Goal: Find specific page/section: Find specific page/section

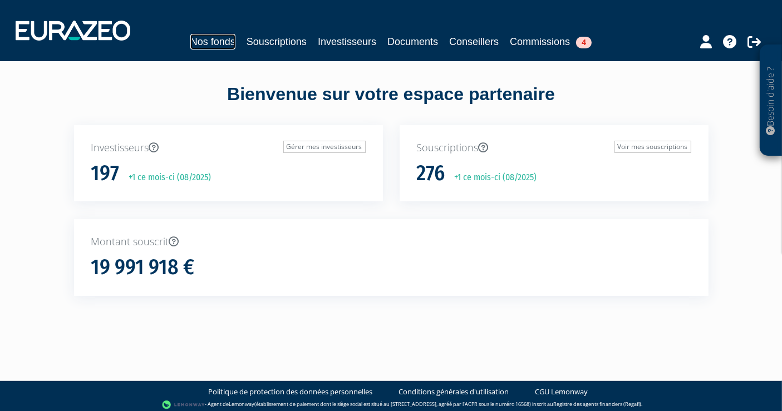
click at [205, 42] on link "Nos fonds" at bounding box center [212, 42] width 45 height 16
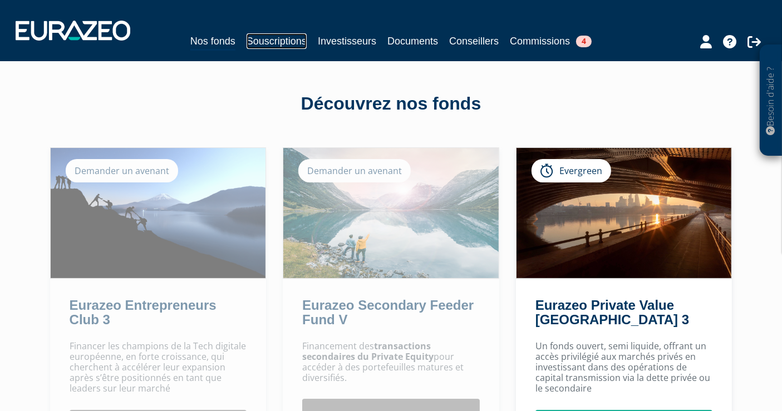
click at [288, 42] on link "Souscriptions" at bounding box center [276, 41] width 60 height 16
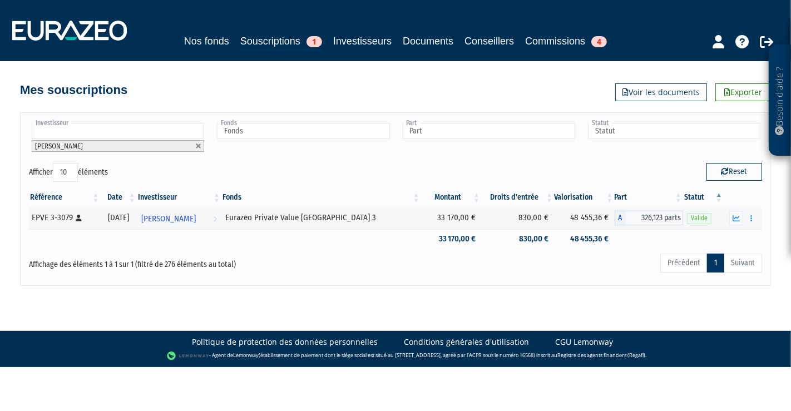
click at [98, 139] on li at bounding box center [118, 131] width 172 height 17
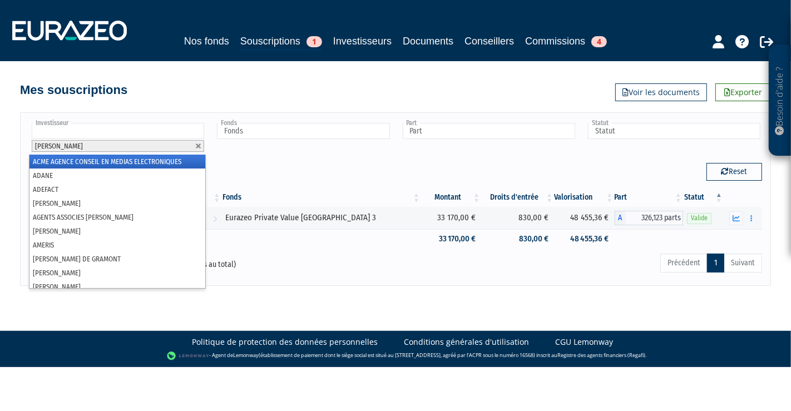
click at [100, 126] on input "text" at bounding box center [118, 131] width 172 height 16
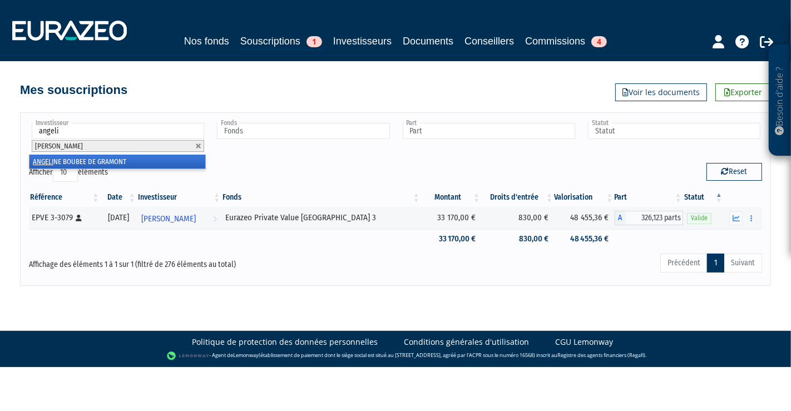
type input "angeli"
click at [97, 161] on li "ANGELI NE BOUBEE DE GRAMONT" at bounding box center [117, 162] width 176 height 14
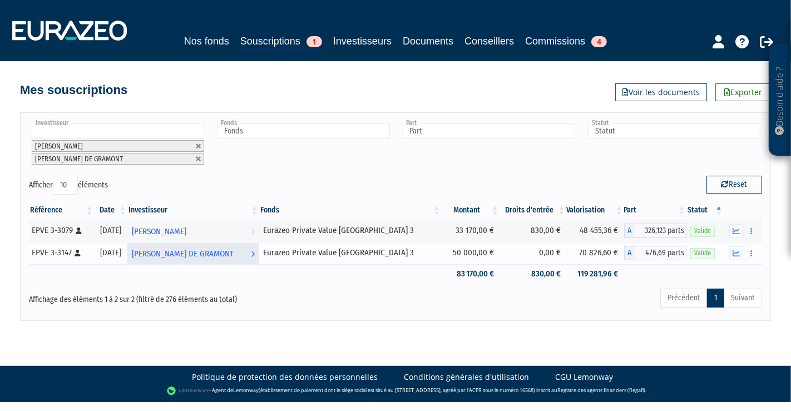
click at [200, 255] on span "[PERSON_NAME] DE GRAMONT" at bounding box center [183, 254] width 102 height 21
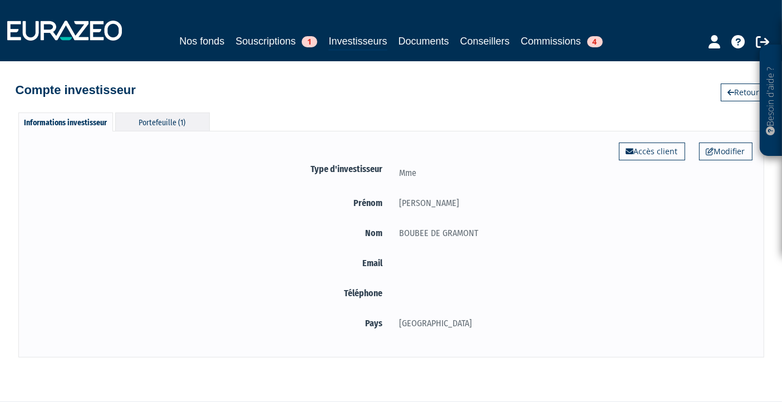
click at [160, 130] on div "Portefeuille (1)" at bounding box center [162, 121] width 95 height 18
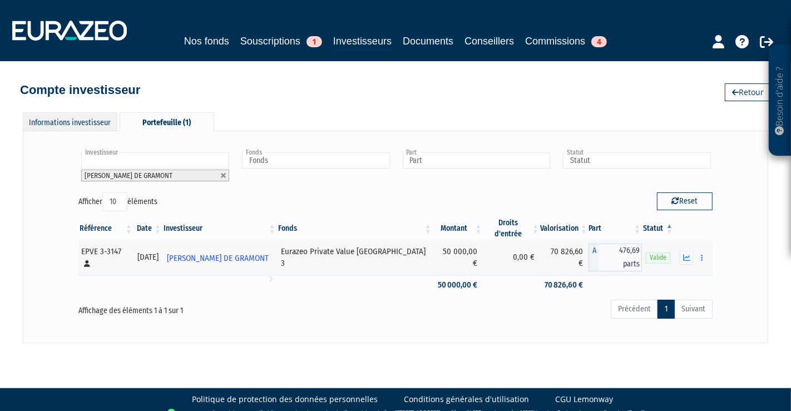
click at [81, 118] on div "Informations investisseur" at bounding box center [70, 121] width 95 height 18
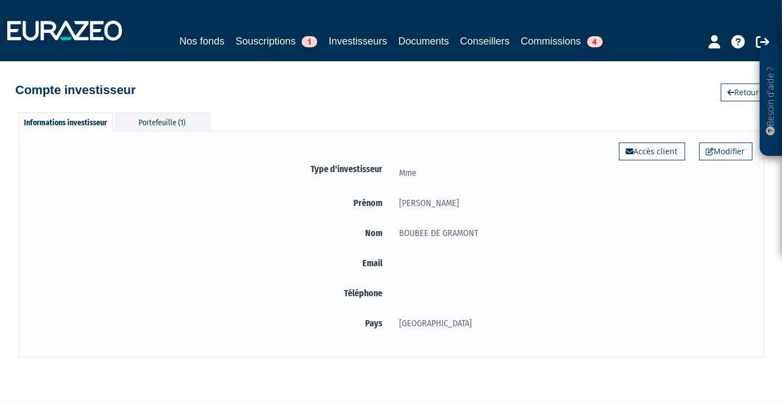
drag, startPoint x: 406, startPoint y: 329, endPoint x: 218, endPoint y: 318, distance: 187.8
click at [224, 320] on div "Pays France" at bounding box center [391, 325] width 722 height 18
click at [542, 275] on form "Type d'investisseur Mme Prénom ANGELINE Nom BOUBEE DE GRAMONT Email" at bounding box center [391, 248] width 722 height 172
click at [174, 124] on div "Portefeuille (1)" at bounding box center [162, 121] width 95 height 18
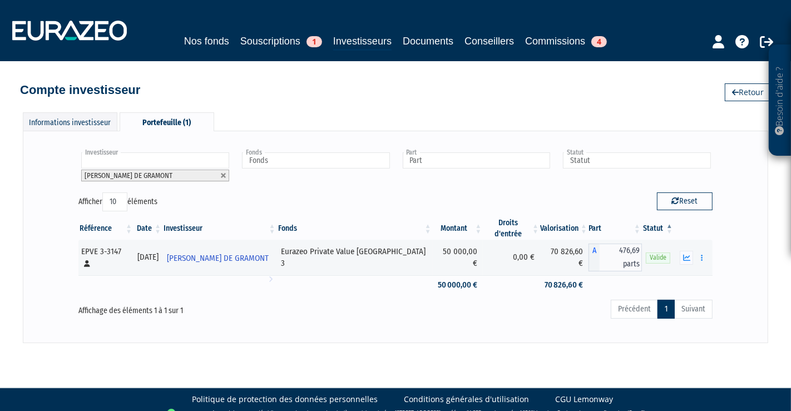
click at [535, 190] on div "Investisseur ANGELINE BOUBEE DE GRAMONT ANGELINE BOUBEE DE GRAMONT Fonds Euraze…" at bounding box center [395, 172] width 651 height 42
click at [236, 248] on span "[PERSON_NAME] DE GRAMONT" at bounding box center [218, 258] width 102 height 21
